Goal: Information Seeking & Learning: Learn about a topic

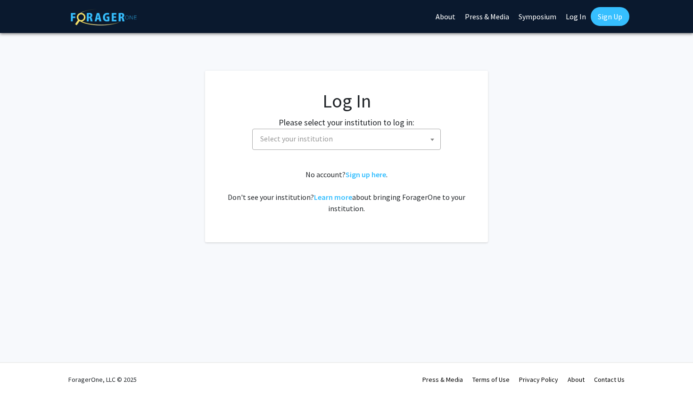
select select
click at [328, 145] on span "Select your institution" at bounding box center [348, 138] width 184 height 19
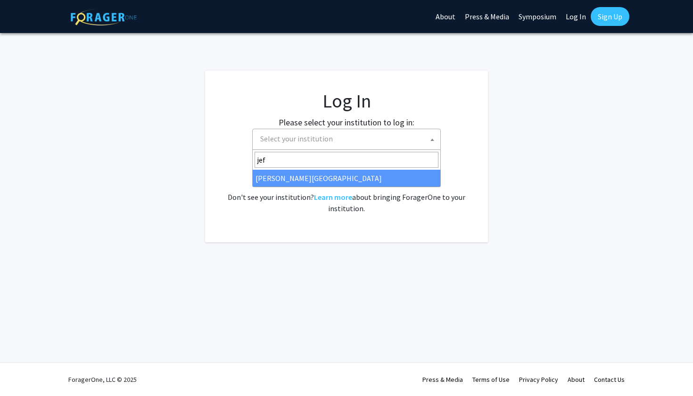
type input "jef"
select select "24"
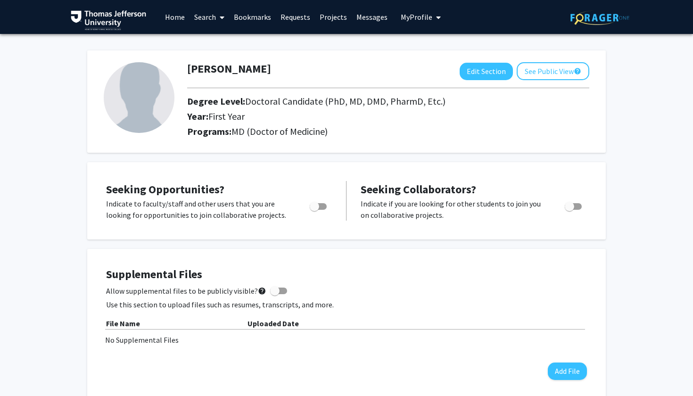
click at [337, 14] on link "Projects" at bounding box center [333, 16] width 37 height 33
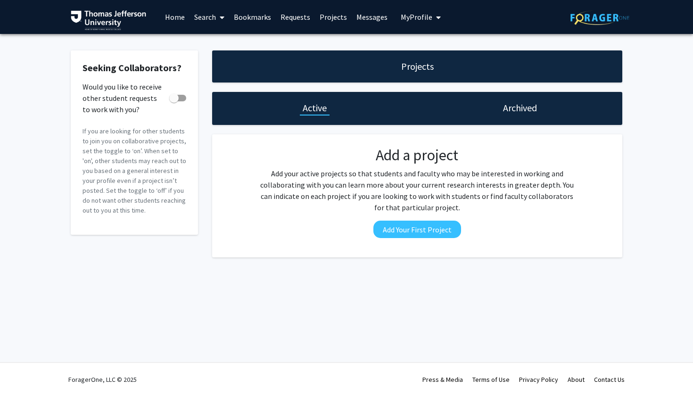
click at [198, 22] on link "Search" at bounding box center [210, 16] width 40 height 33
click at [206, 43] on span "Faculty/Staff" at bounding box center [224, 43] width 69 height 19
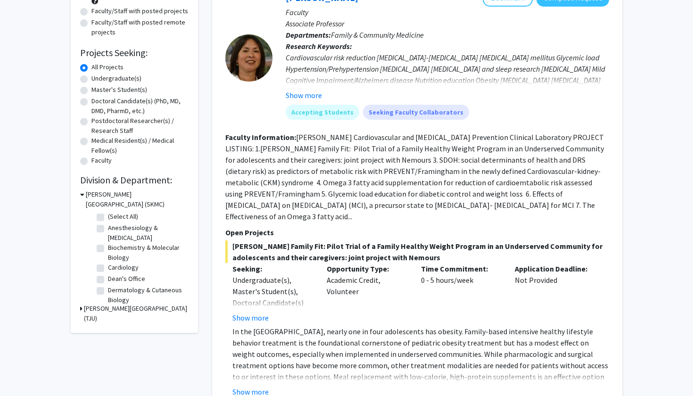
scroll to position [116, 0]
click at [129, 105] on label "Doctoral Candidate(s) (PhD, MD, DMD, PharmD, etc.)" at bounding box center [139, 106] width 97 height 20
click at [98, 102] on input "Doctoral Candidate(s) (PhD, MD, DMD, PharmD, etc.)" at bounding box center [94, 99] width 6 height 6
radio input "true"
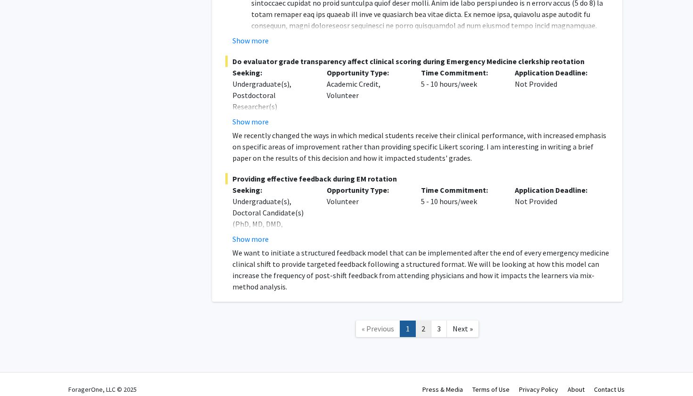
scroll to position [7036, 0]
click at [427, 321] on link "2" at bounding box center [423, 329] width 16 height 16
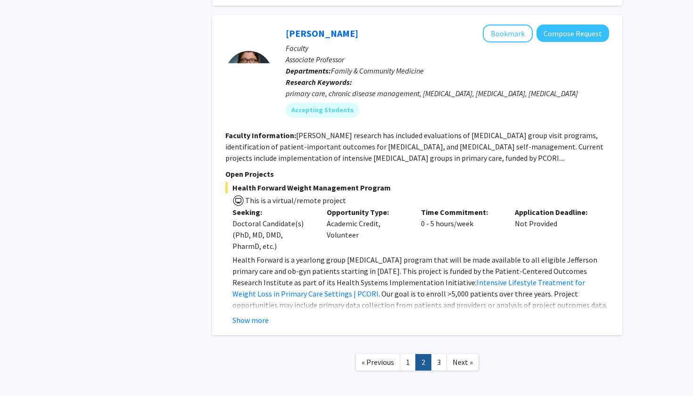
scroll to position [3718, 0]
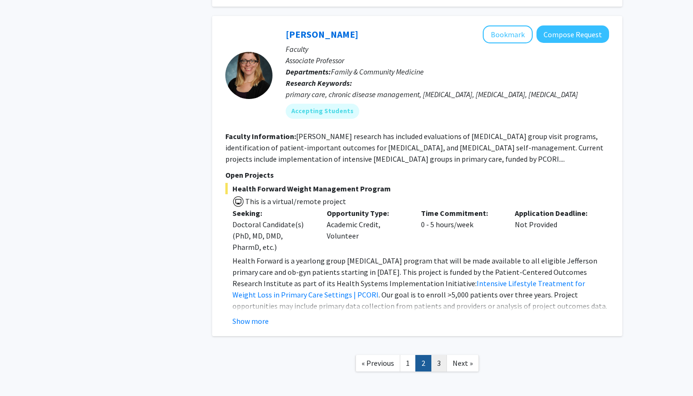
click at [437, 355] on link "3" at bounding box center [439, 363] width 16 height 16
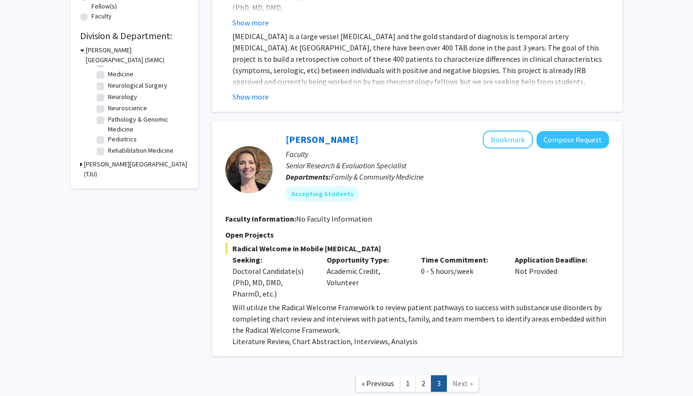
scroll to position [273, 0]
